Goal: Information Seeking & Learning: Learn about a topic

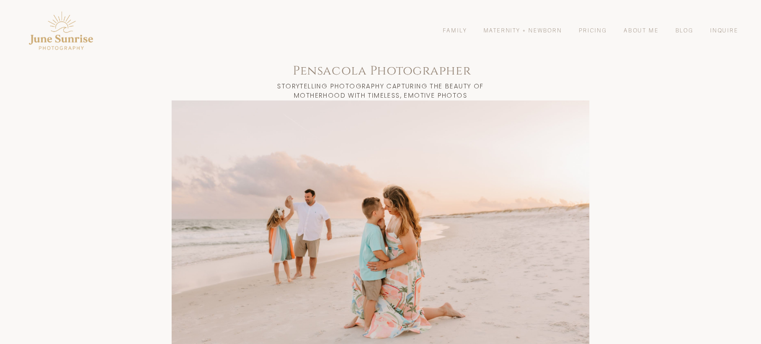
click at [644, 30] on link "About Me" at bounding box center [641, 30] width 35 height 8
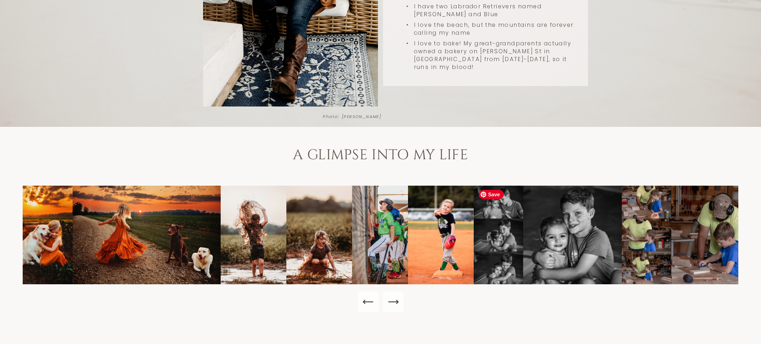
scroll to position [278, 0]
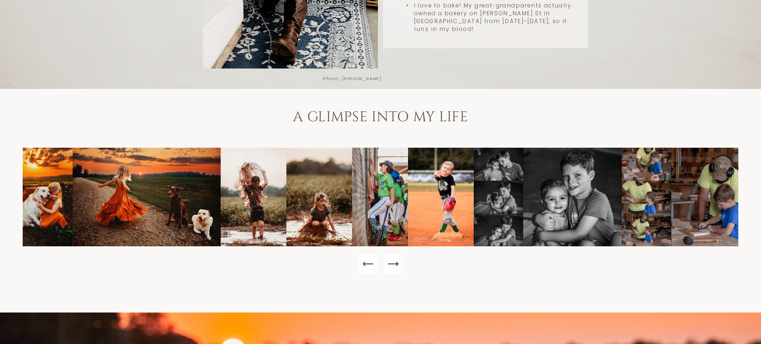
click at [391, 264] on icon "Next Slide" at bounding box center [393, 264] width 10 height 0
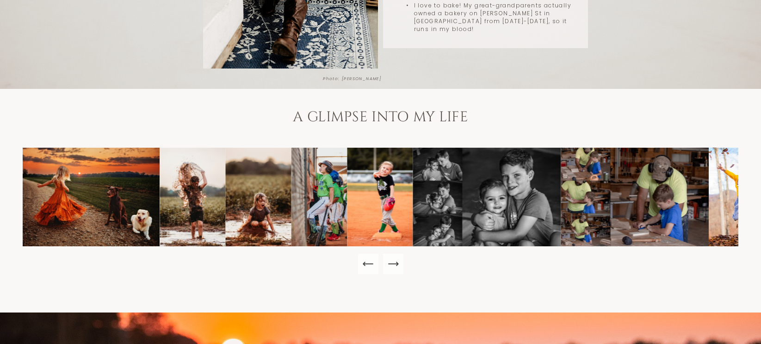
click at [391, 264] on icon "Next Slide" at bounding box center [393, 264] width 10 height 0
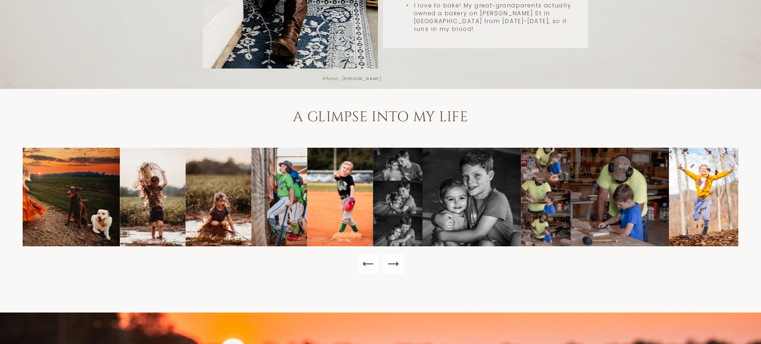
click at [391, 264] on icon "Next Slide" at bounding box center [393, 264] width 10 height 0
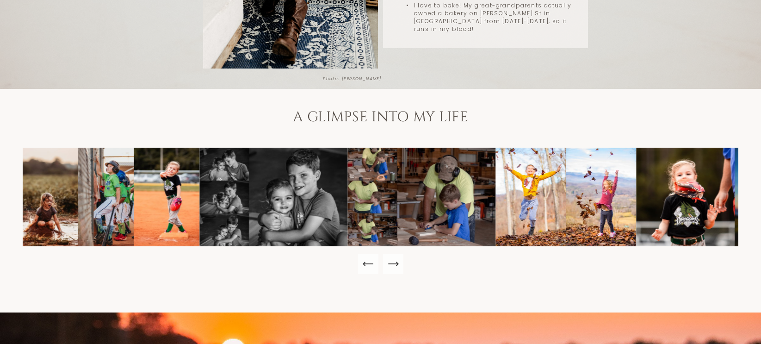
click at [391, 264] on icon "Next Slide" at bounding box center [393, 264] width 10 height 0
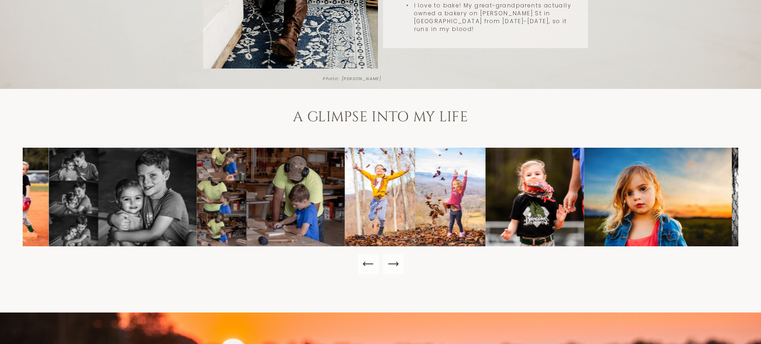
click at [391, 264] on icon "Next Slide" at bounding box center [393, 264] width 10 height 0
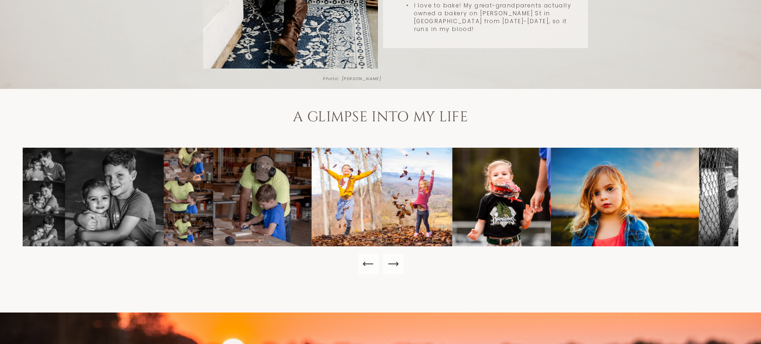
click at [391, 264] on icon "Next Slide" at bounding box center [393, 264] width 10 height 0
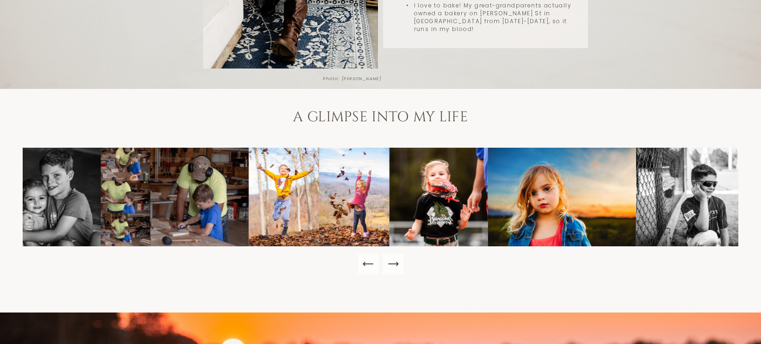
click at [391, 264] on icon "Next Slide" at bounding box center [393, 264] width 10 height 0
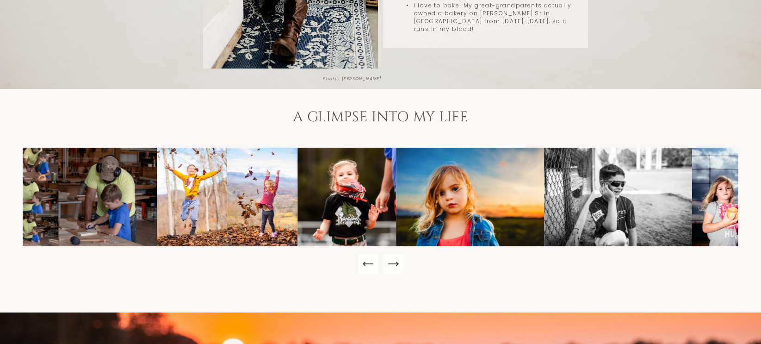
click at [391, 264] on icon "Next Slide" at bounding box center [393, 264] width 10 height 0
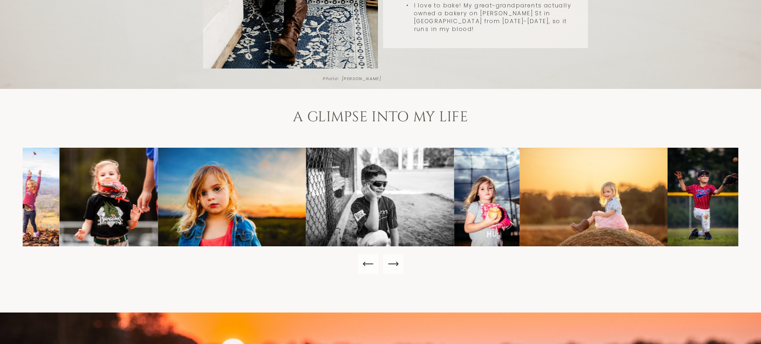
click at [391, 264] on icon "Next Slide" at bounding box center [393, 264] width 10 height 0
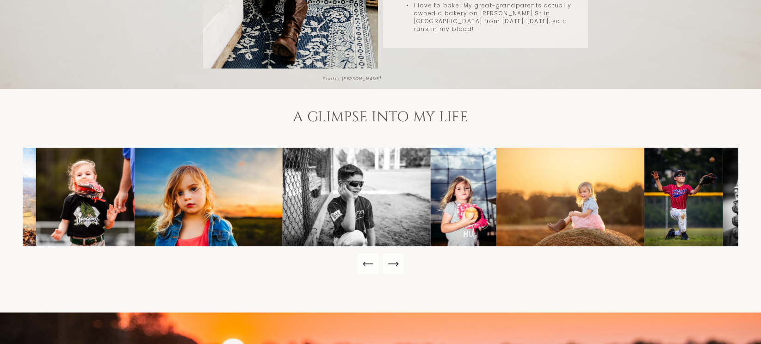
click at [391, 264] on icon "Next Slide" at bounding box center [393, 264] width 10 height 0
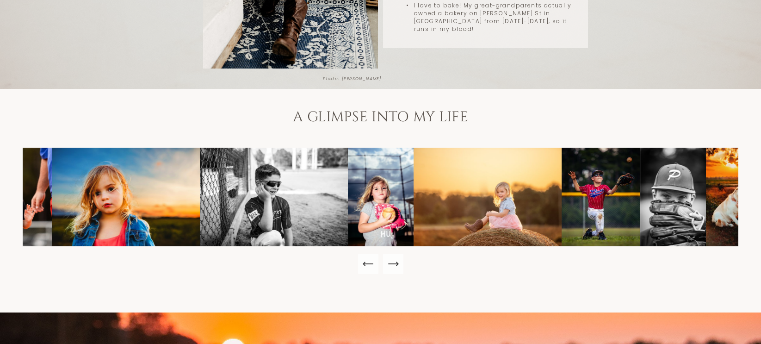
click at [391, 264] on icon "Next Slide" at bounding box center [393, 264] width 10 height 0
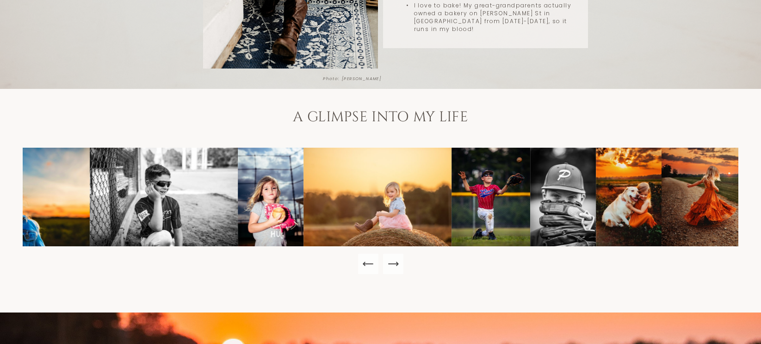
click at [391, 264] on icon "Next Slide" at bounding box center [393, 264] width 10 height 0
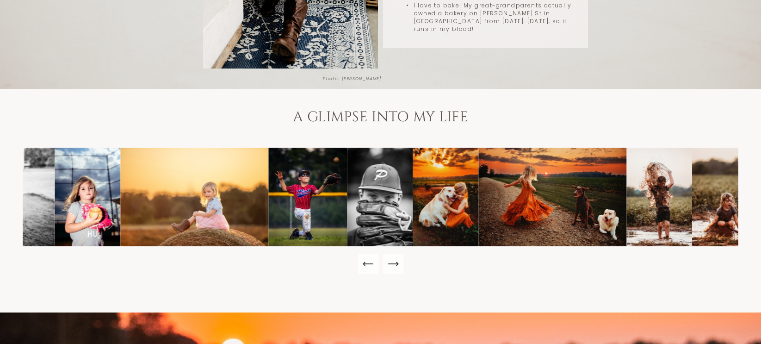
click at [391, 264] on icon "Next Slide" at bounding box center [393, 264] width 10 height 0
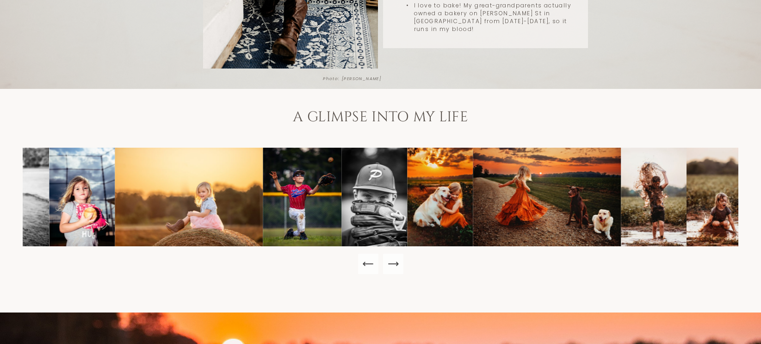
click at [391, 264] on icon "Next Slide" at bounding box center [393, 264] width 10 height 0
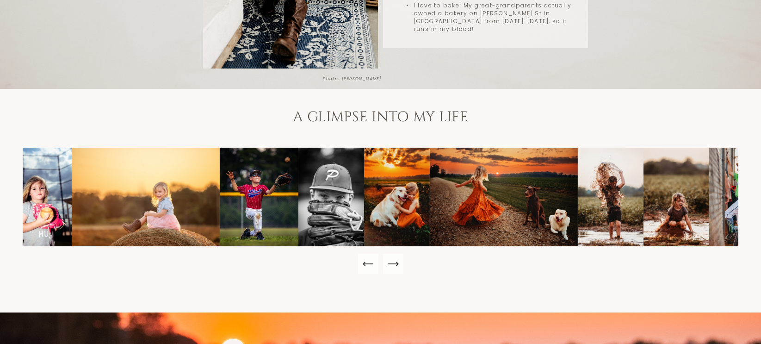
click at [391, 264] on icon "Next Slide" at bounding box center [393, 264] width 10 height 0
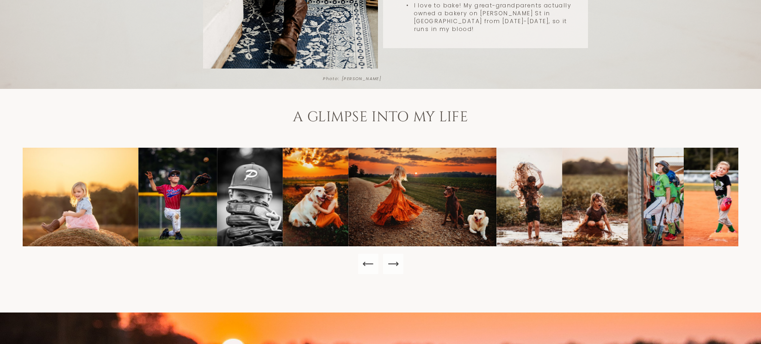
click at [391, 264] on icon "Next Slide" at bounding box center [393, 264] width 10 height 0
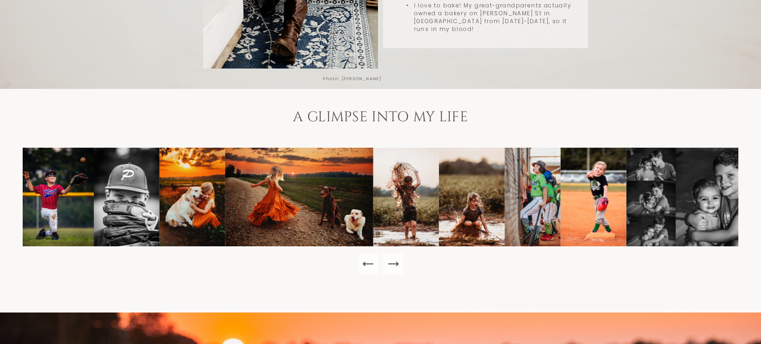
click at [391, 264] on icon "Next Slide" at bounding box center [393, 264] width 10 height 0
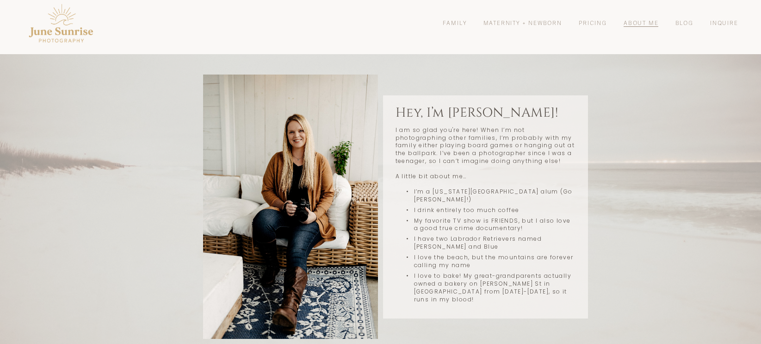
scroll to position [0, 0]
